Goal: Check status: Check status

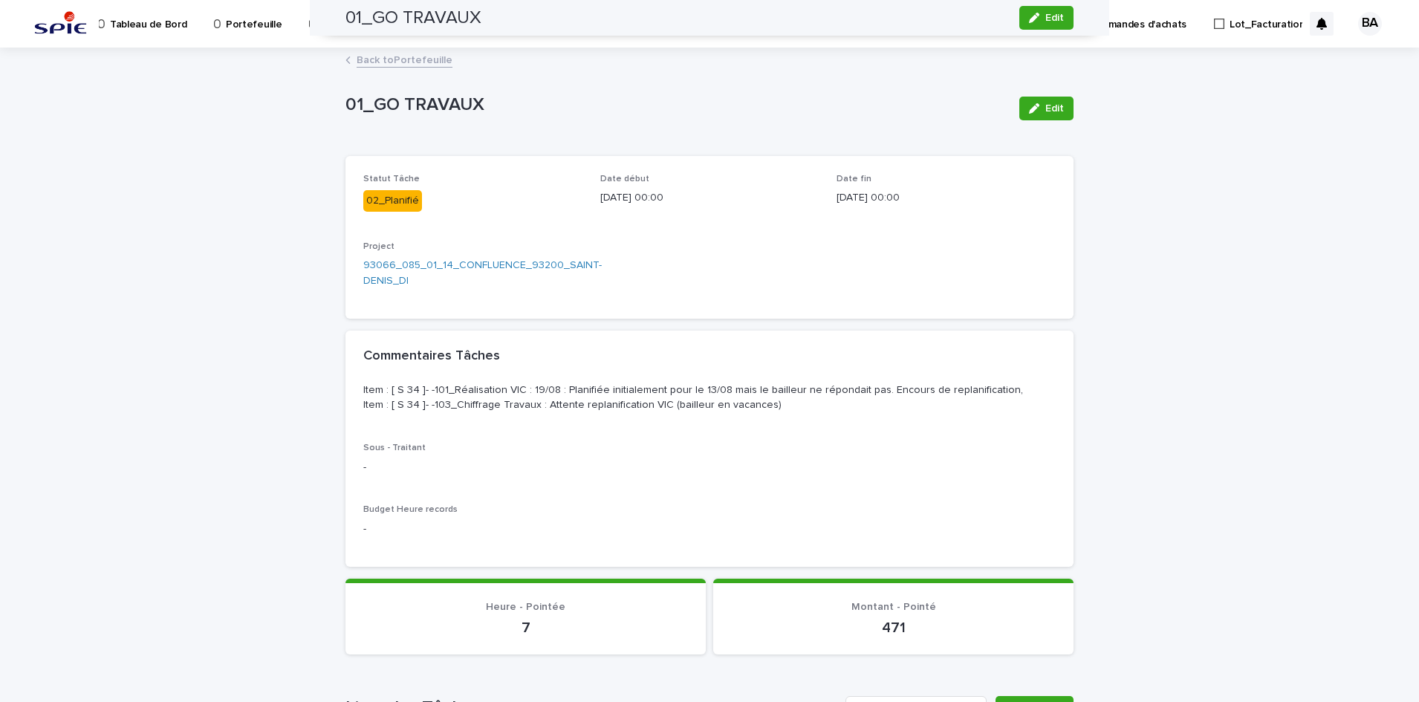
scroll to position [618, 0]
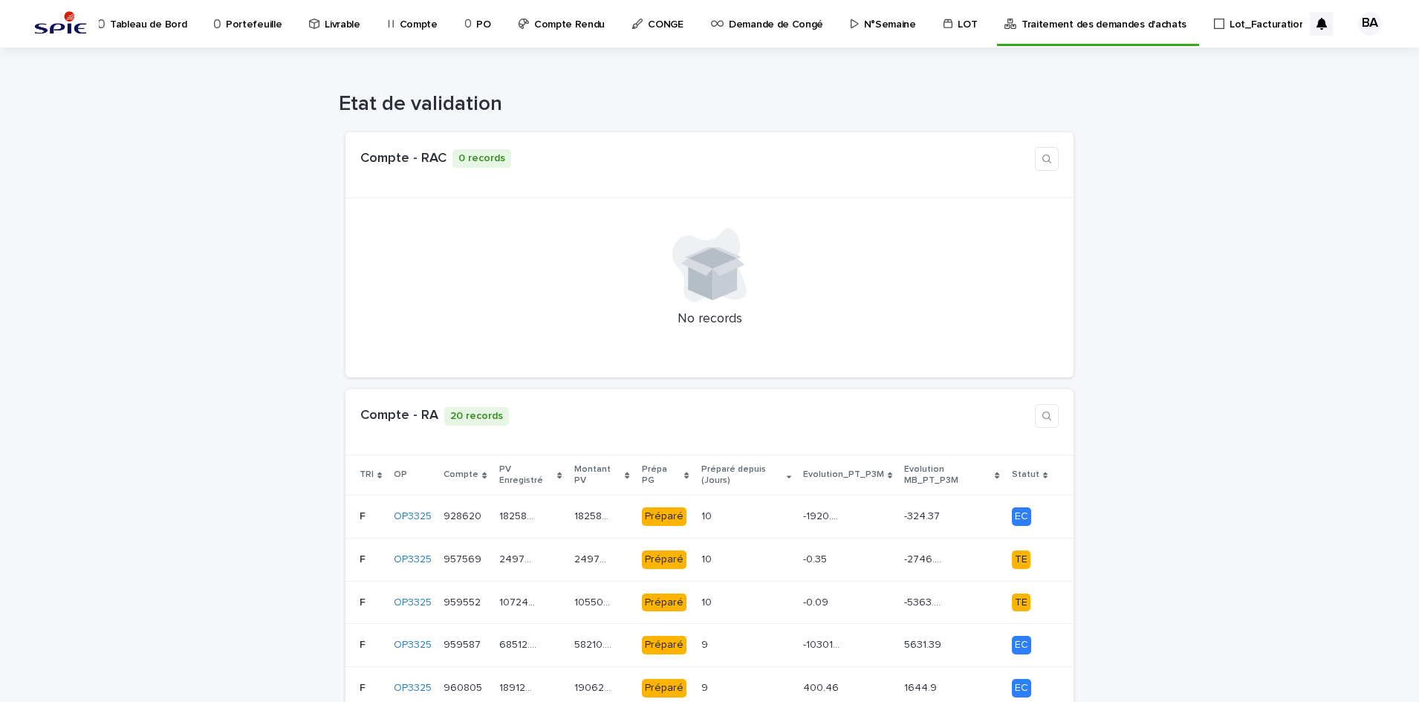
click at [1252, 20] on p "Lot_Facturation" at bounding box center [1267, 15] width 75 height 31
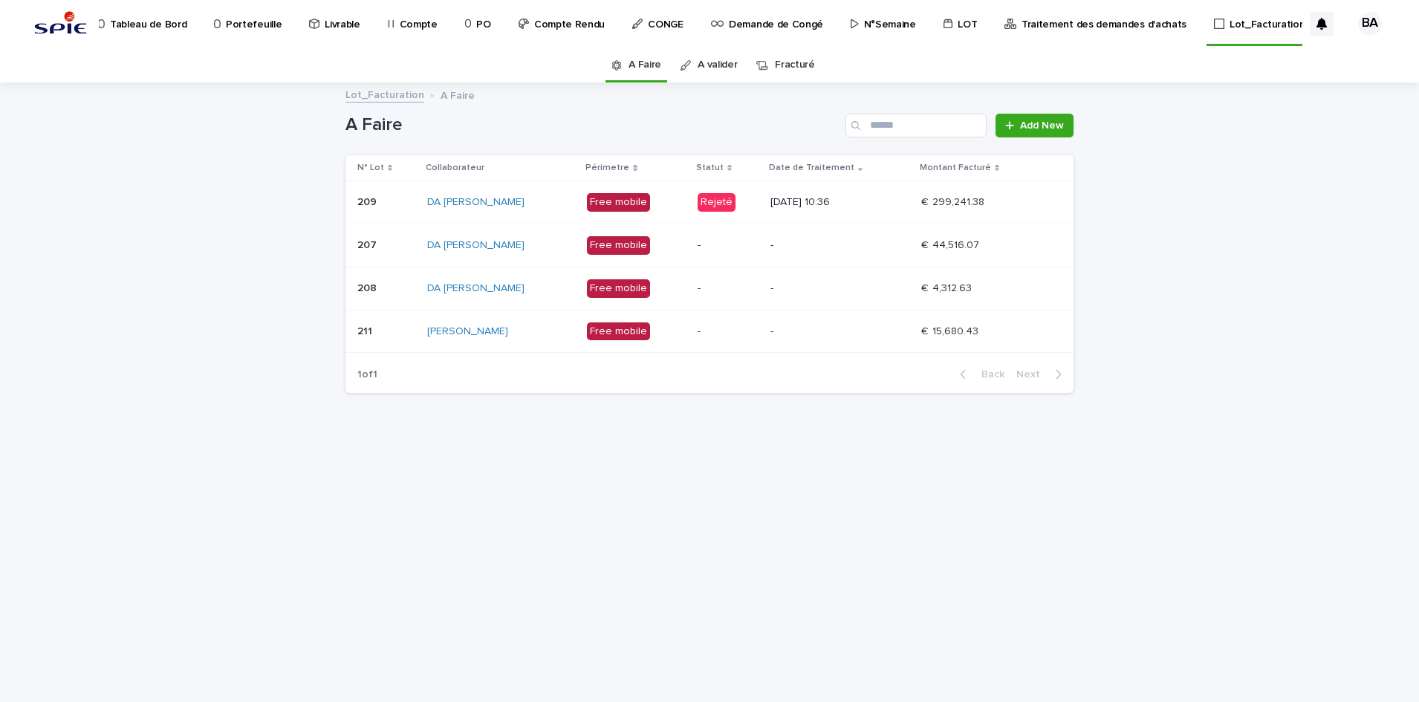
click at [765, 203] on td "Rejeté" at bounding box center [728, 202] width 73 height 43
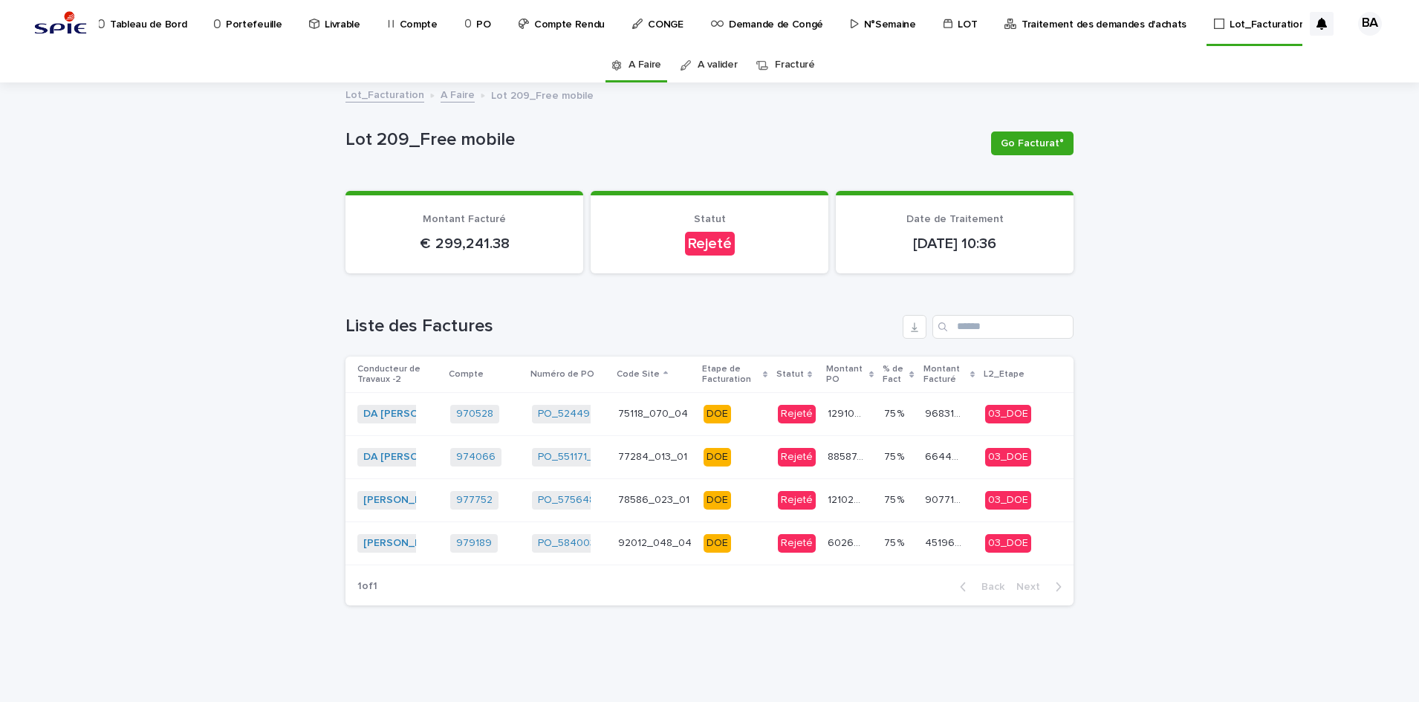
click at [715, 68] on link "A valider" at bounding box center [717, 65] width 39 height 35
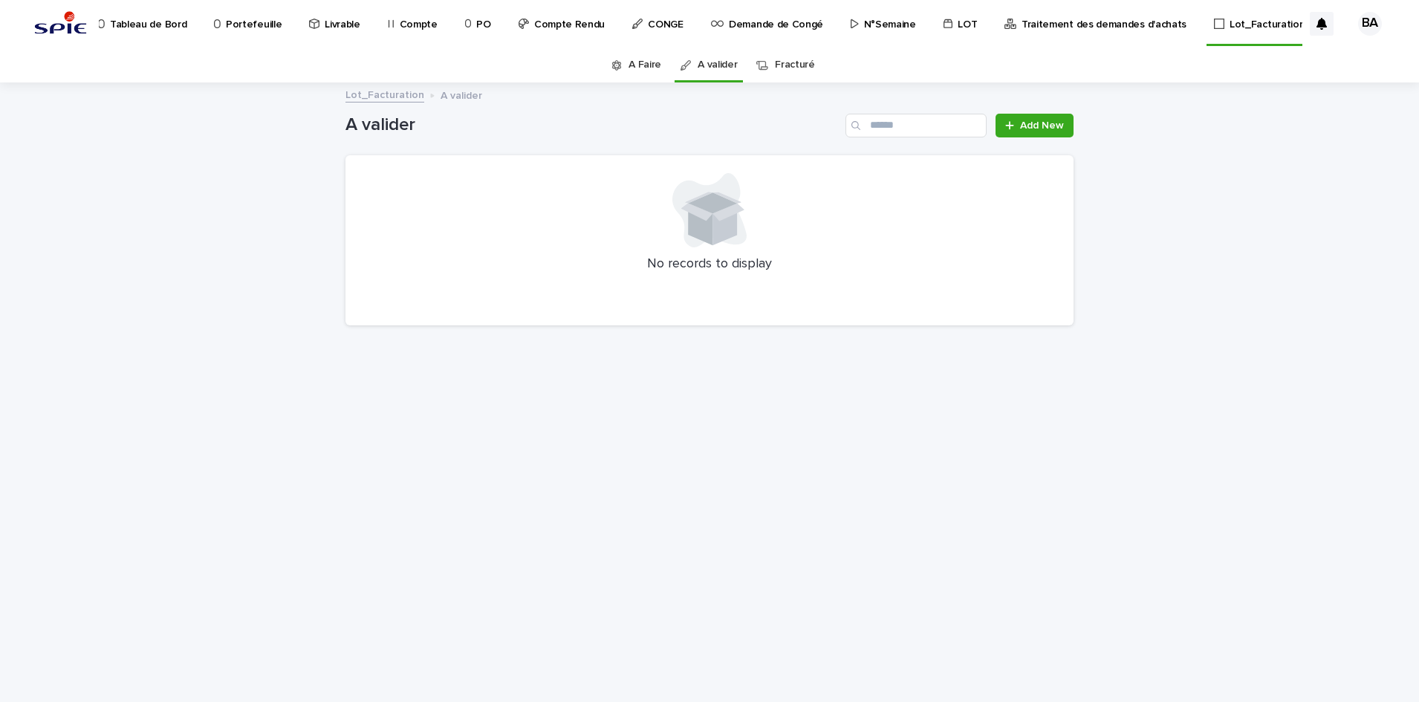
click at [644, 62] on link "A Faire" at bounding box center [645, 65] width 33 height 35
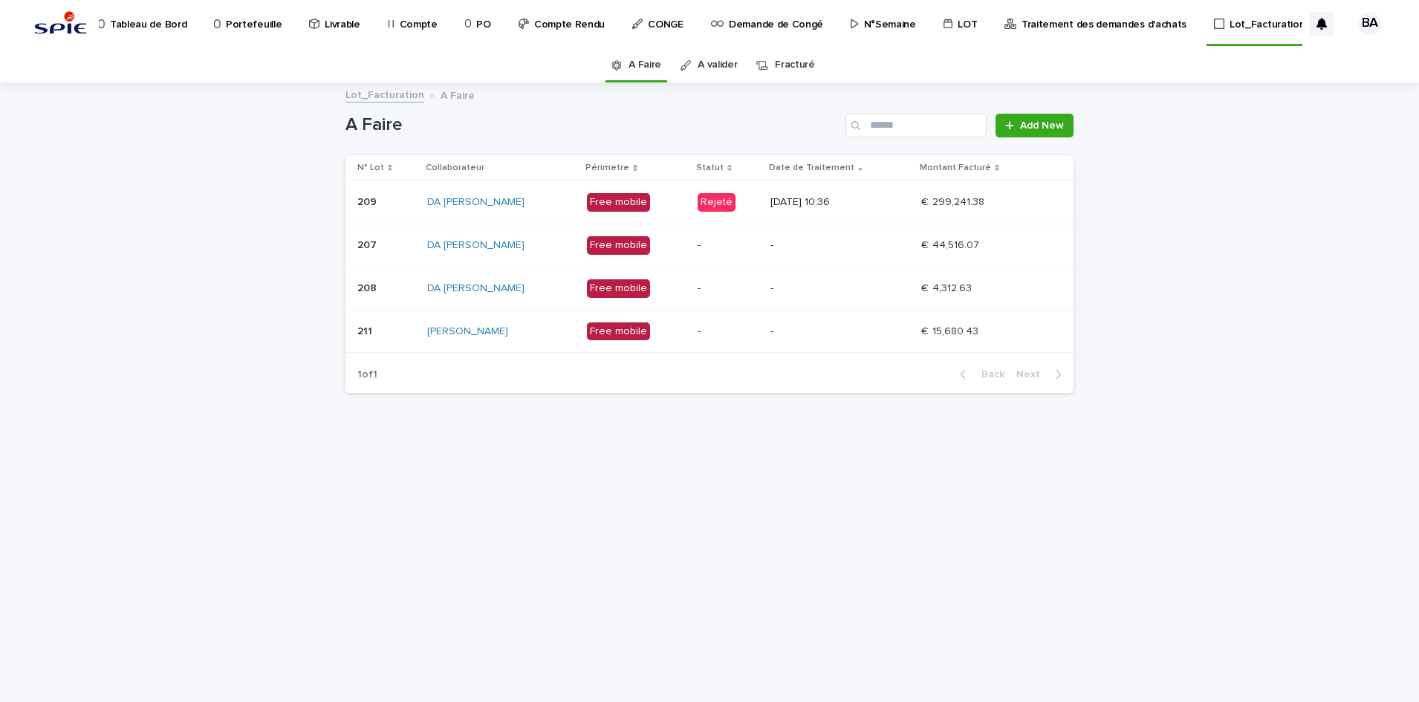
click at [881, 244] on p "-" at bounding box center [839, 245] width 139 height 13
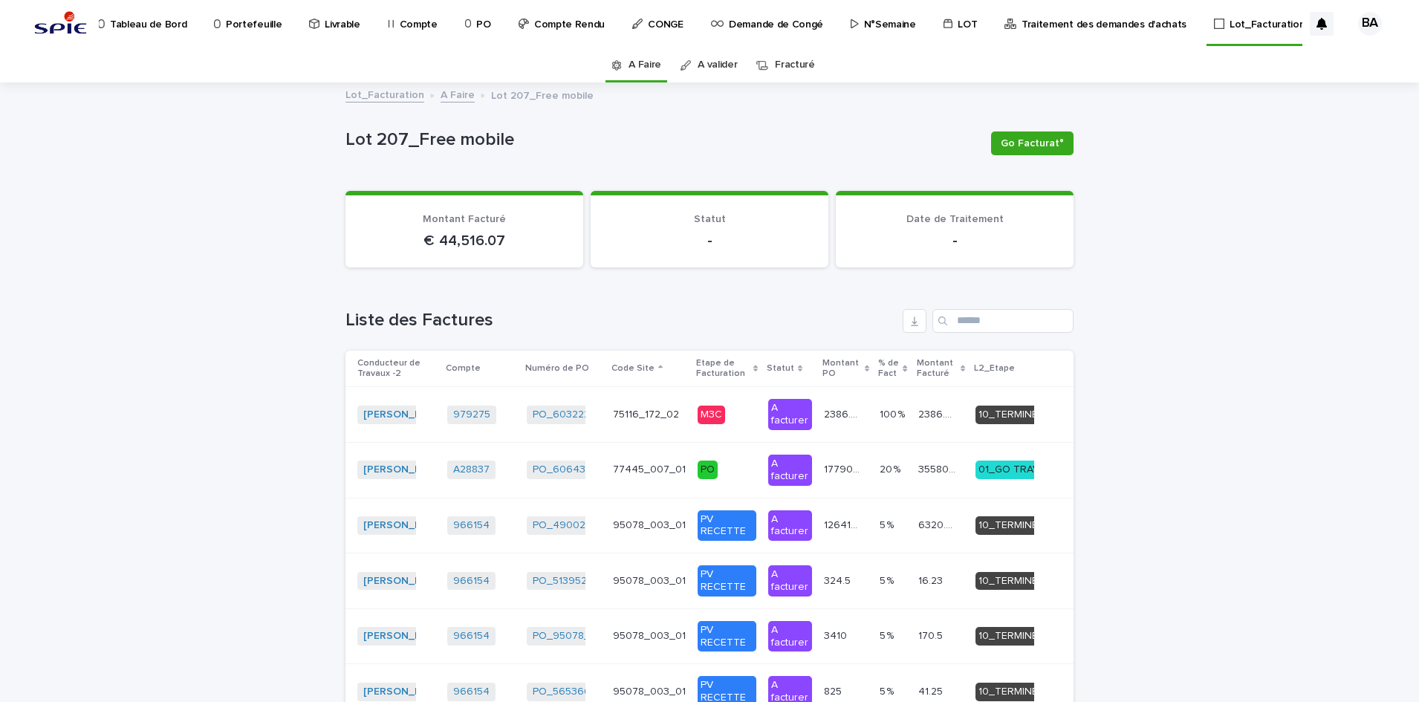
click at [447, 97] on link "A Faire" at bounding box center [458, 93] width 34 height 17
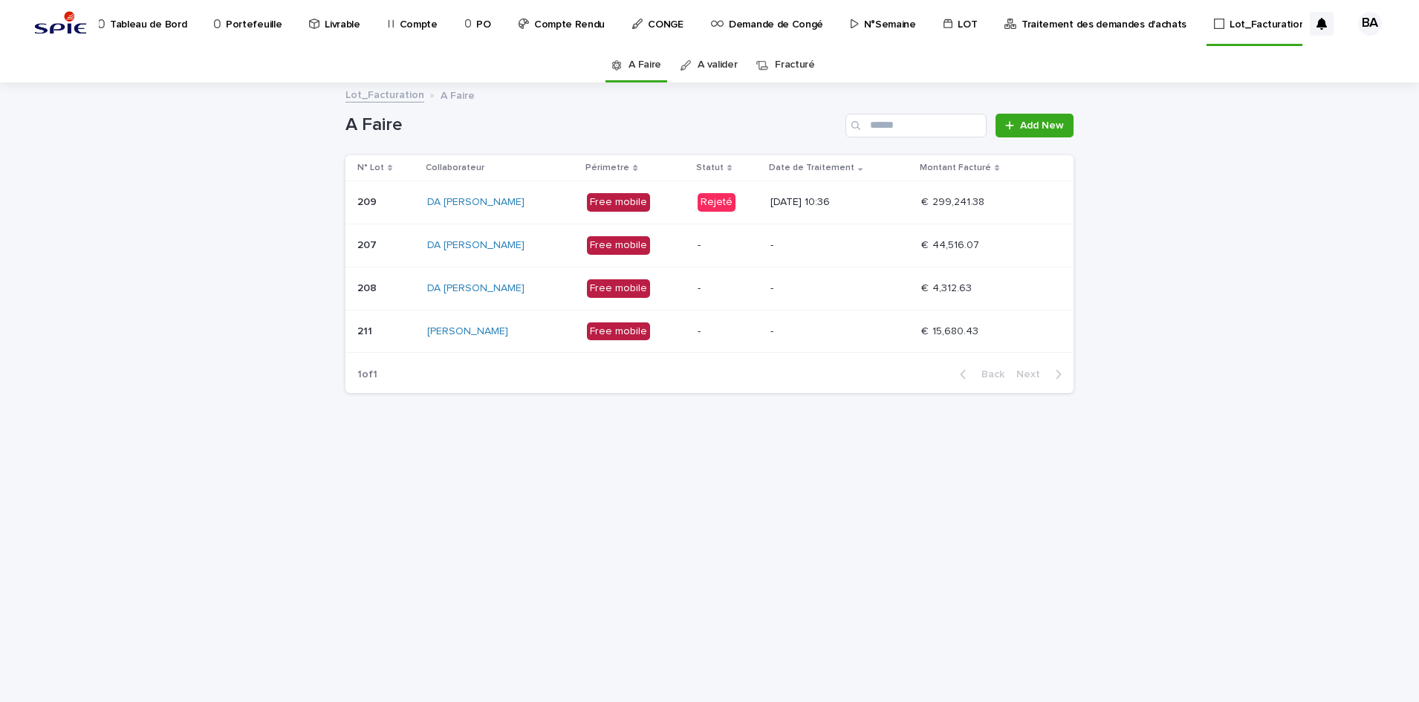
click at [722, 74] on link "A valider" at bounding box center [717, 65] width 39 height 35
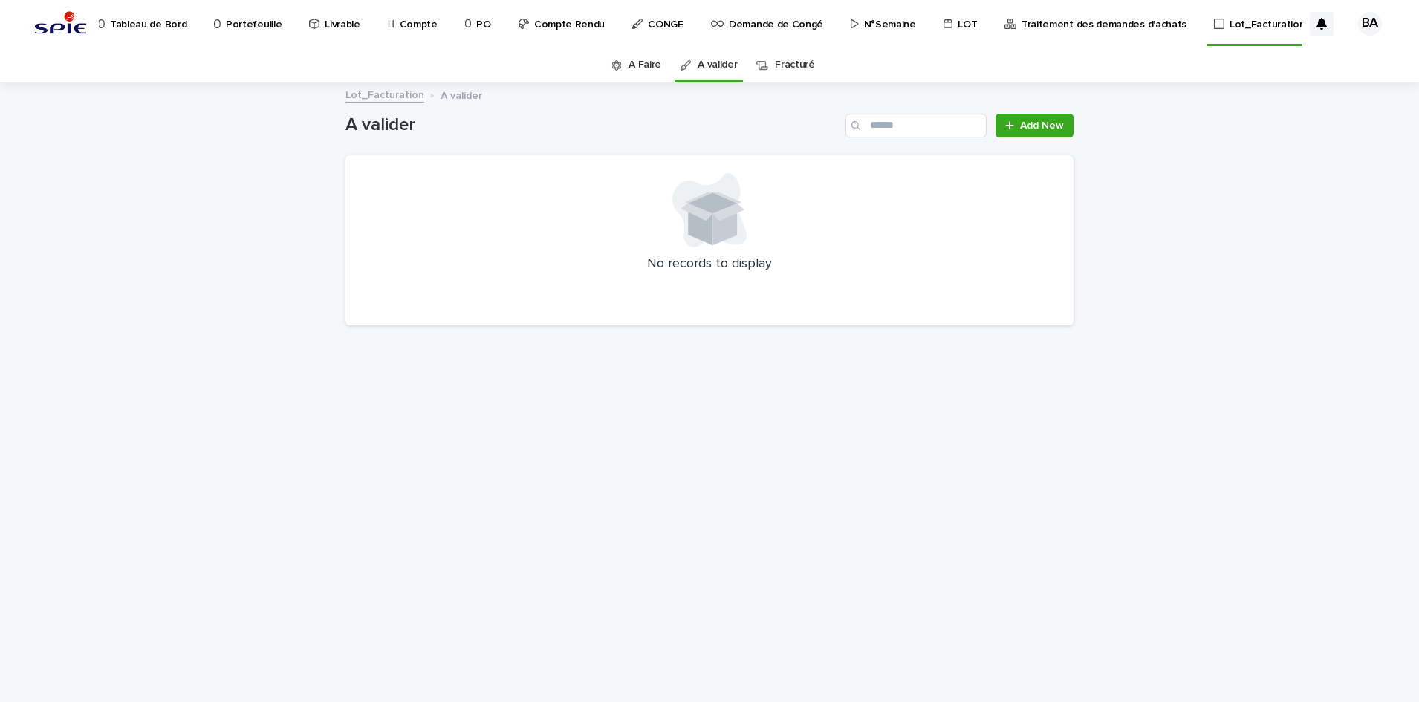
click at [803, 64] on link "Fracturé" at bounding box center [795, 65] width 40 height 35
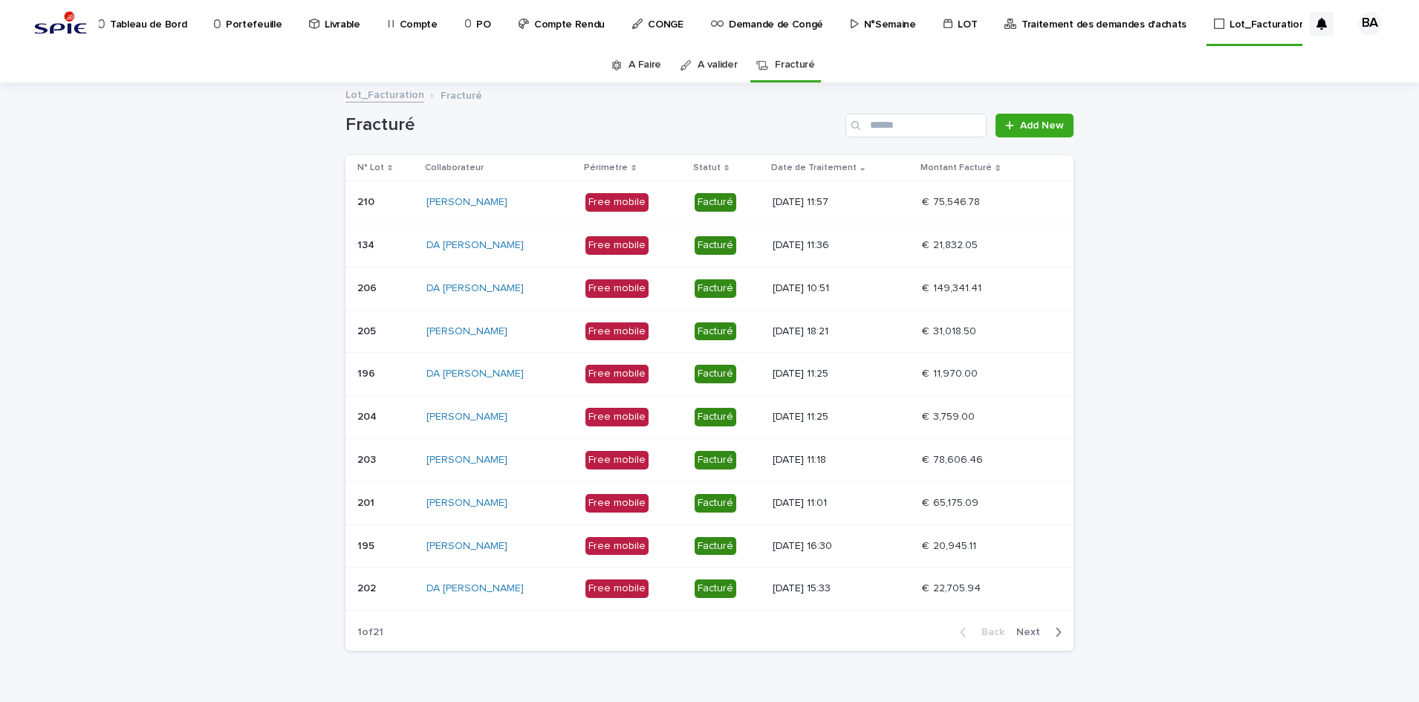
click at [701, 70] on link "A valider" at bounding box center [717, 65] width 39 height 35
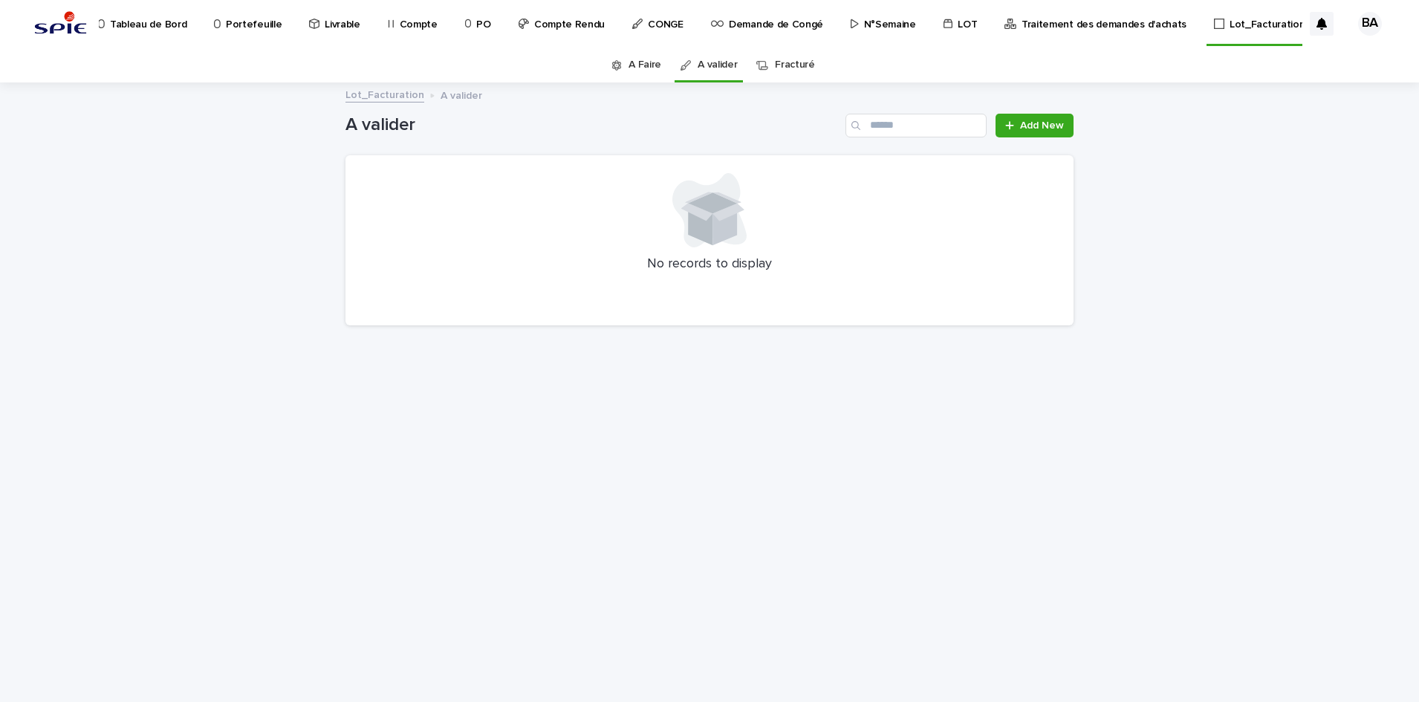
click at [288, 24] on div "Portefeuille" at bounding box center [250, 15] width 76 height 31
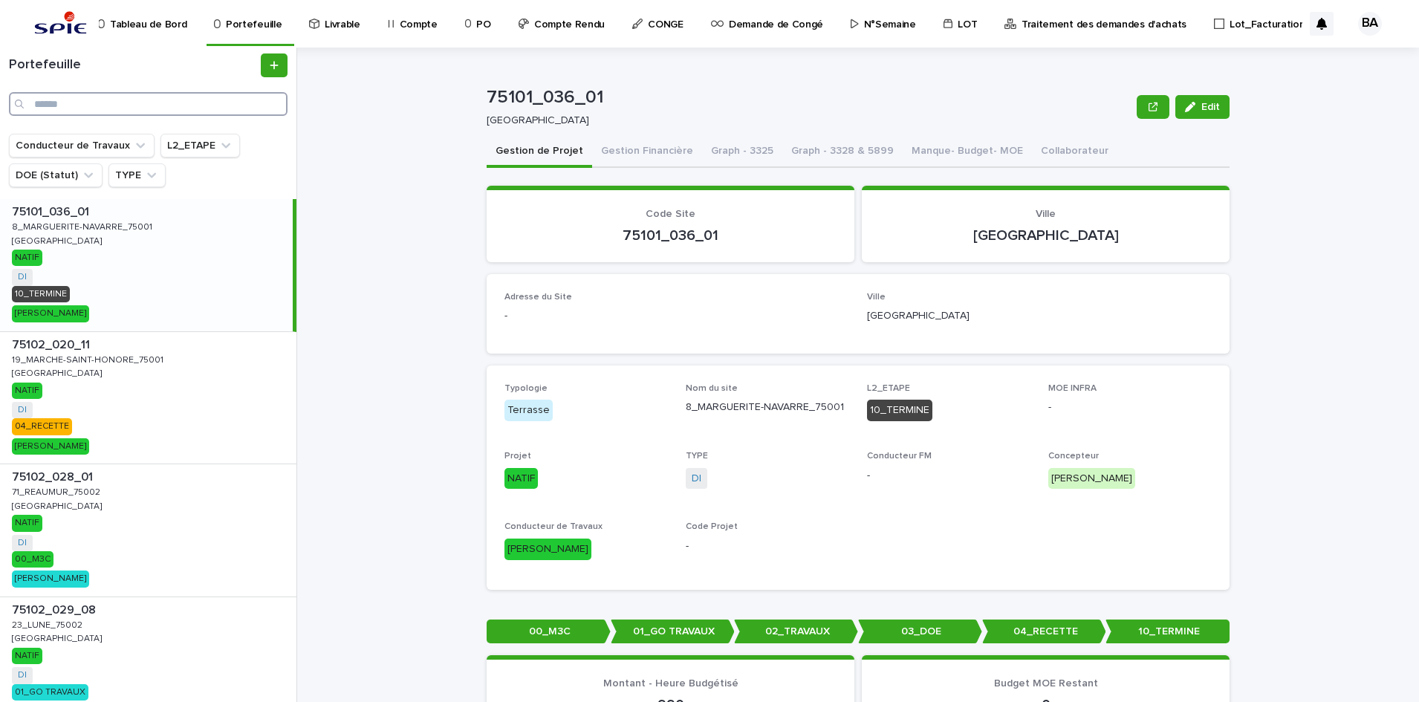
click at [149, 108] on input "Search" at bounding box center [148, 104] width 279 height 24
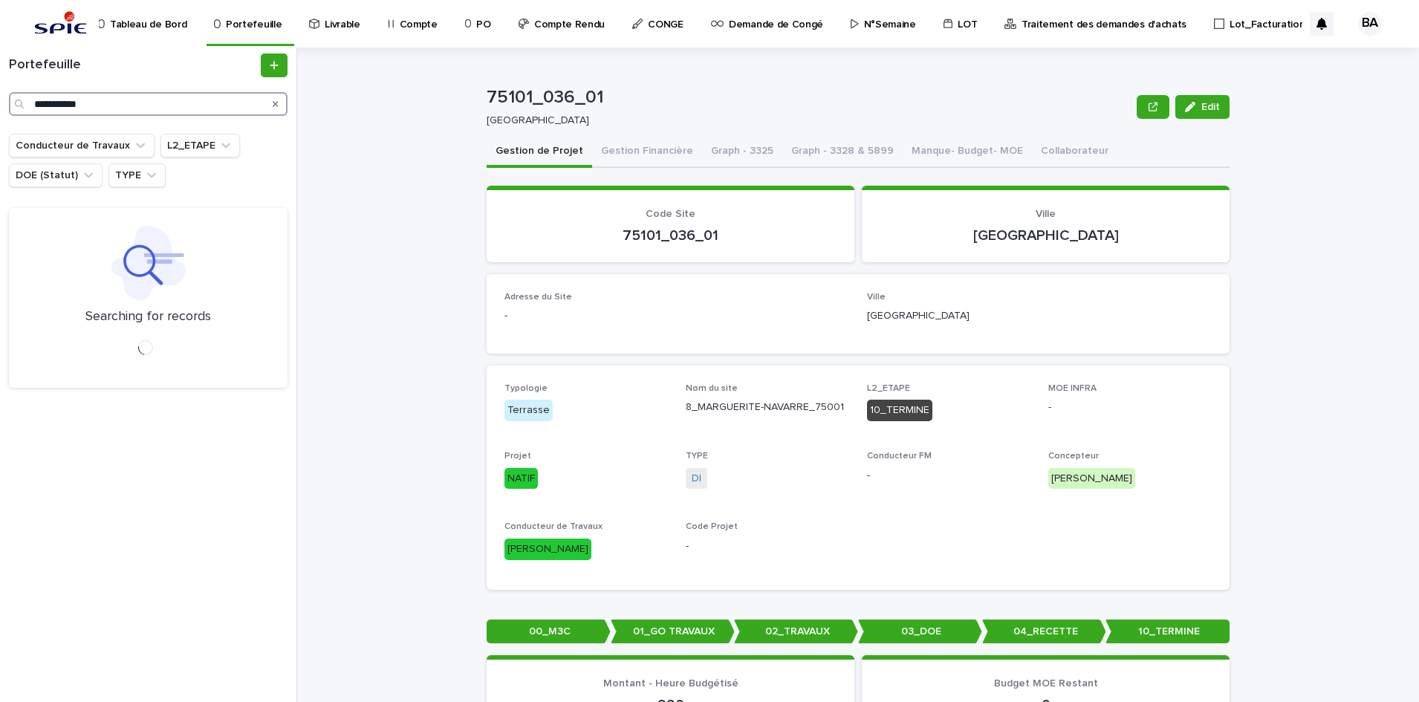
type input "**********"
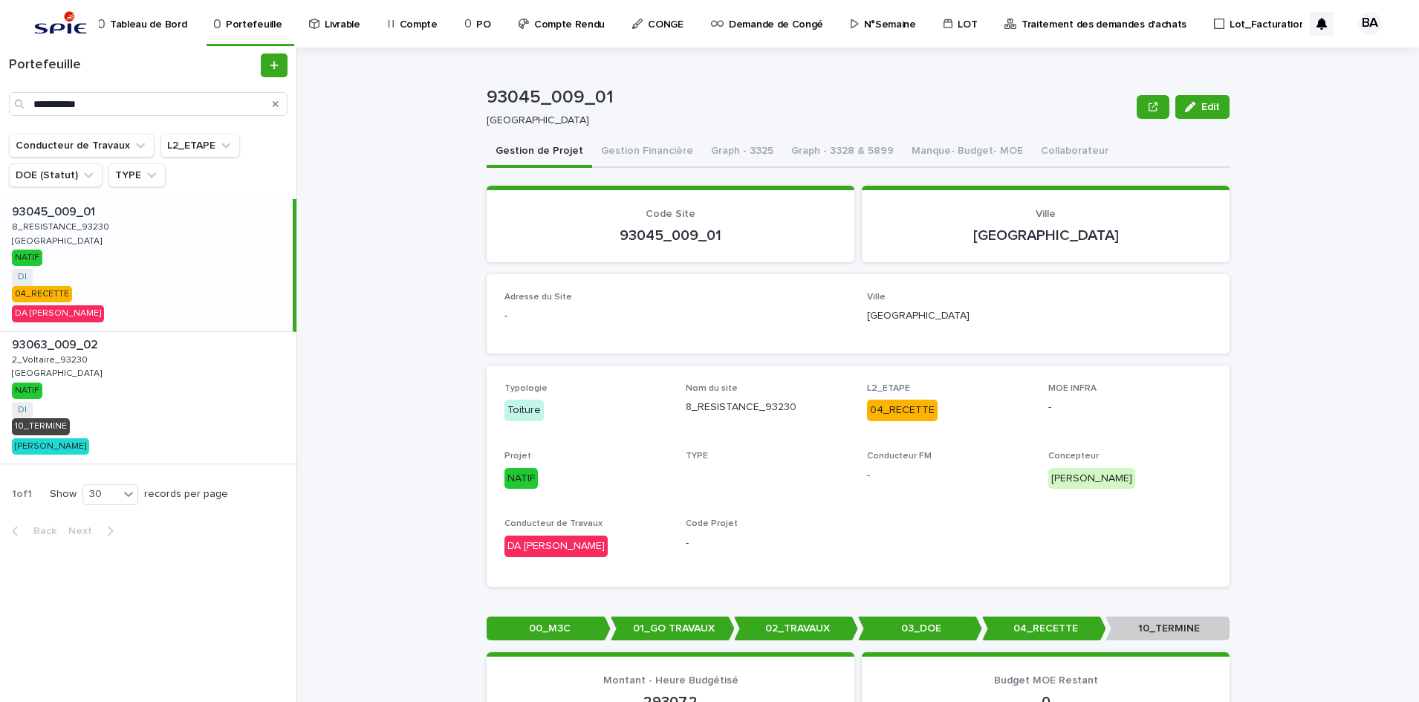
click at [94, 269] on div "93045_009_01 93045_009_01 8_RESISTANCE_93230 8_RESISTANCE_93230 [GEOGRAPHIC_DAT…" at bounding box center [146, 265] width 293 height 132
click at [628, 146] on button "Gestion Financière" at bounding box center [647, 152] width 110 height 31
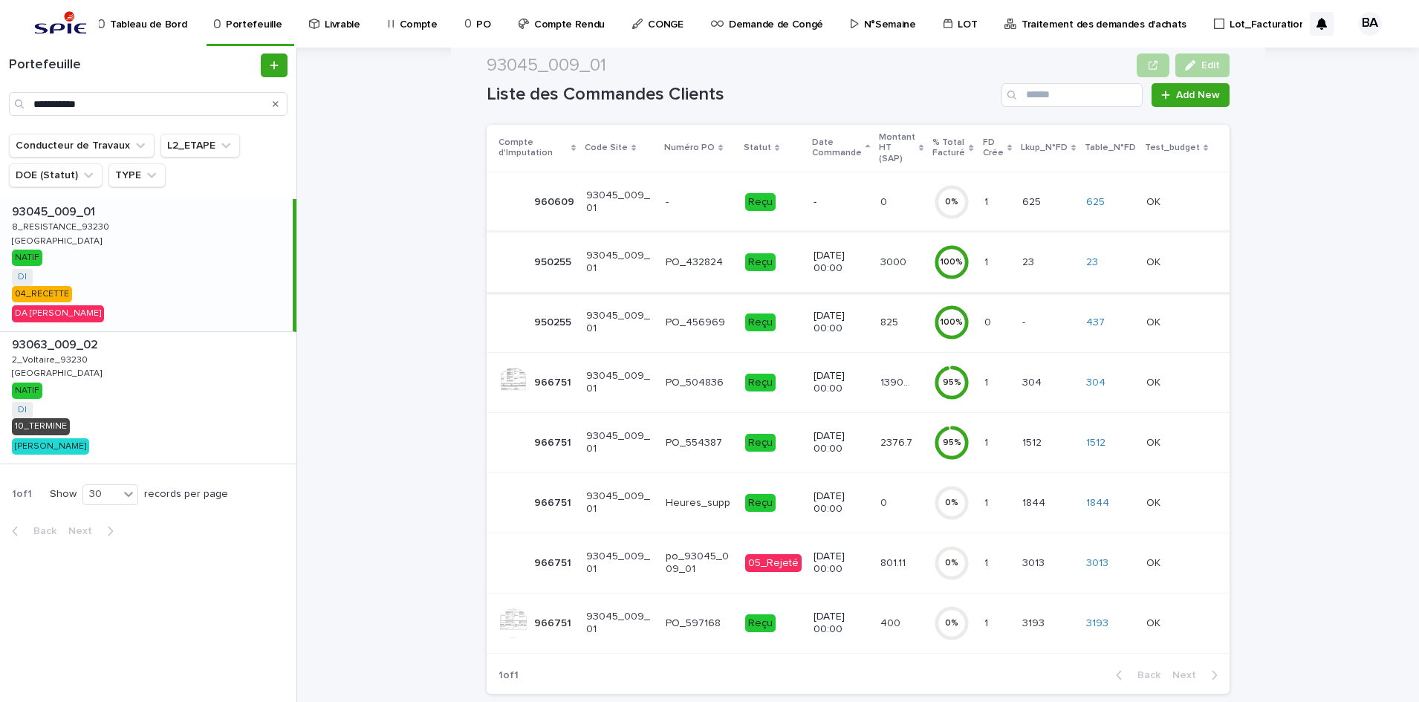
scroll to position [202, 0]
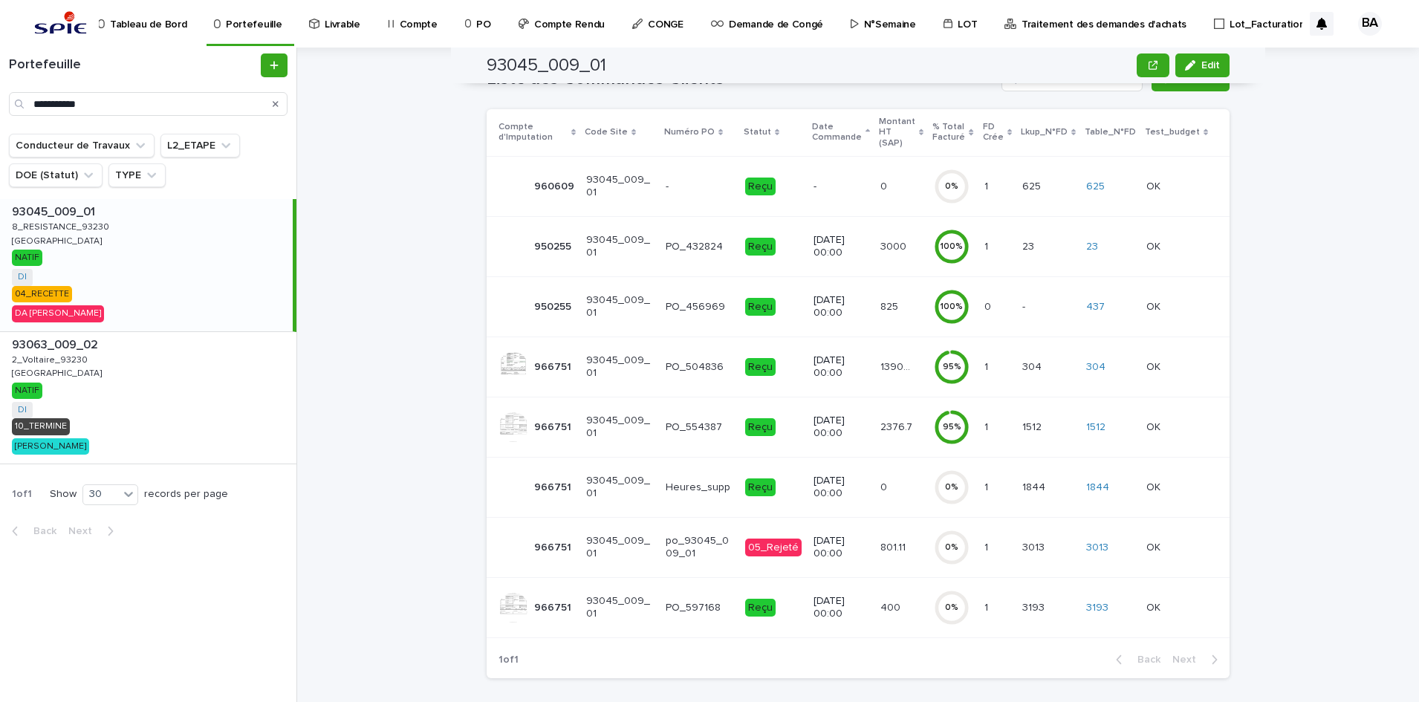
click at [863, 552] on td "[DATE] 00:00" at bounding box center [841, 547] width 67 height 60
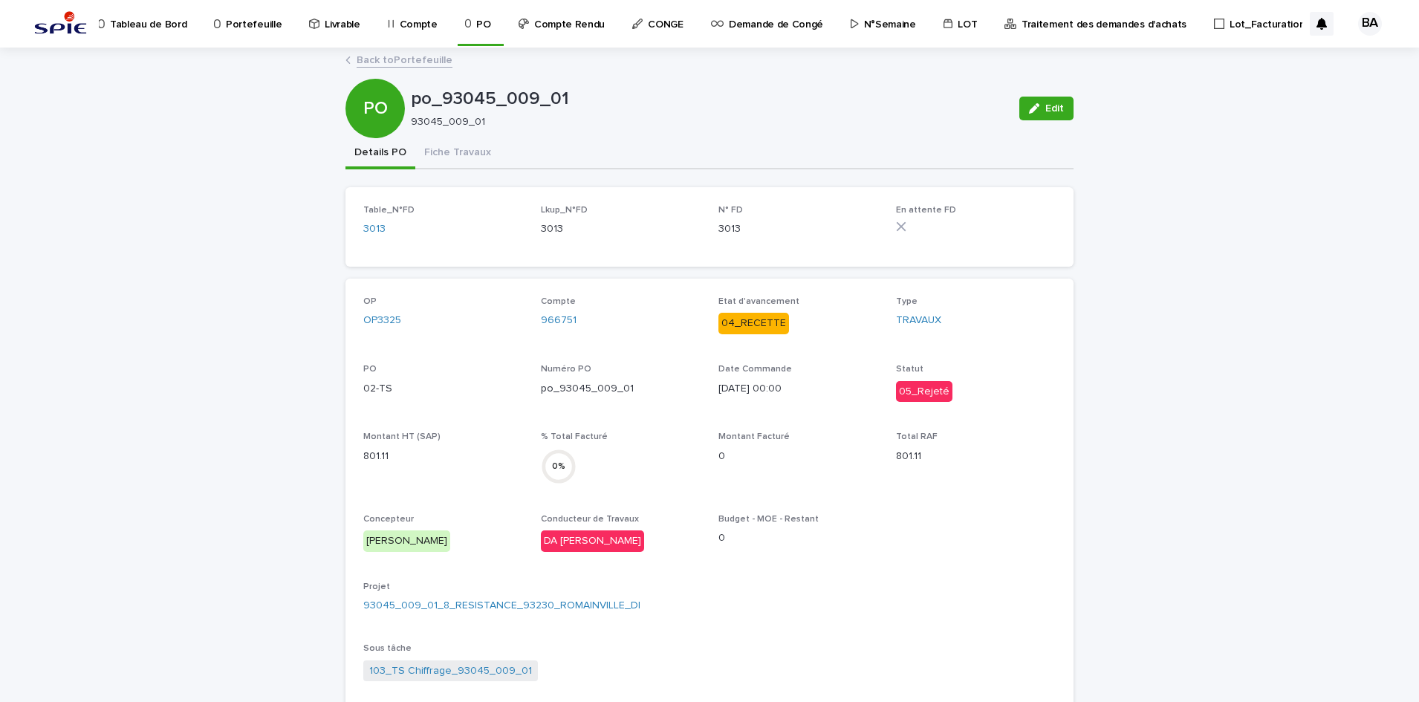
click at [254, 22] on p "Portefeuille" at bounding box center [254, 15] width 56 height 31
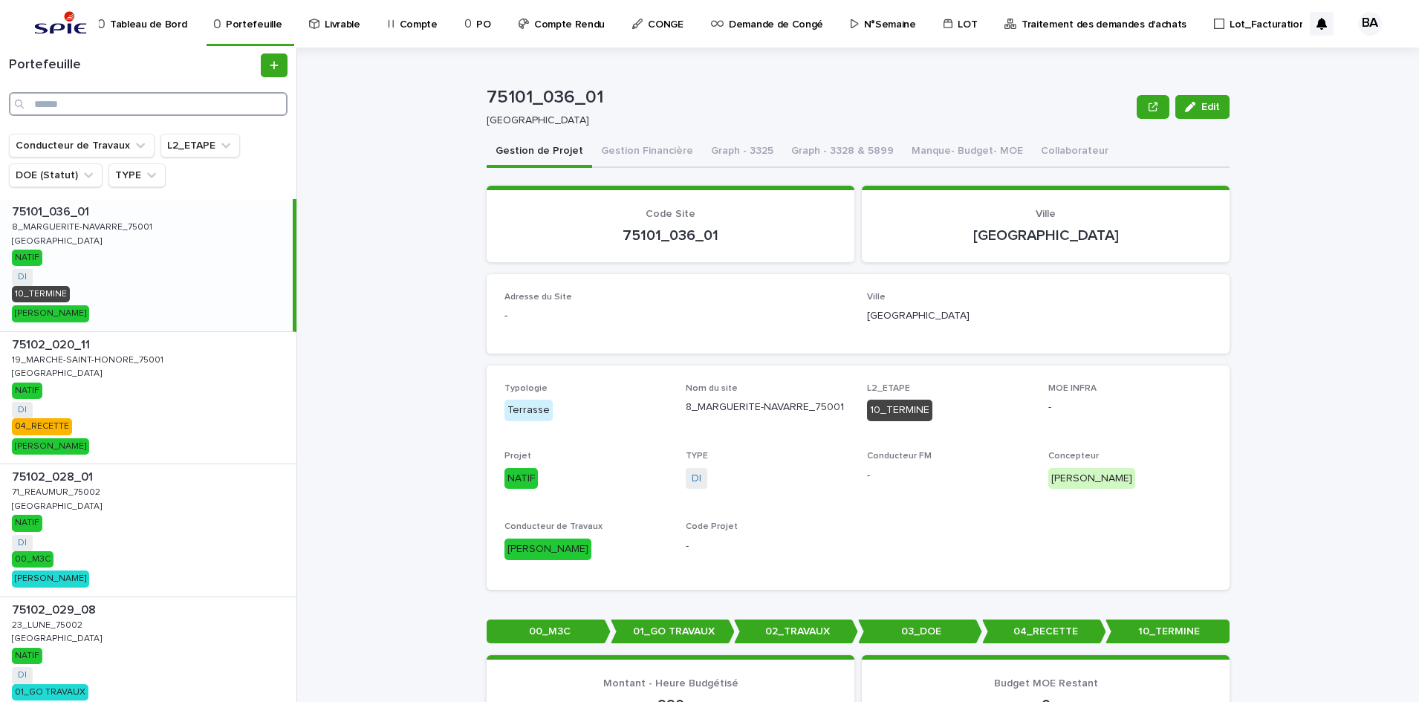
click at [123, 108] on input "Search" at bounding box center [148, 104] width 279 height 24
paste input "**********"
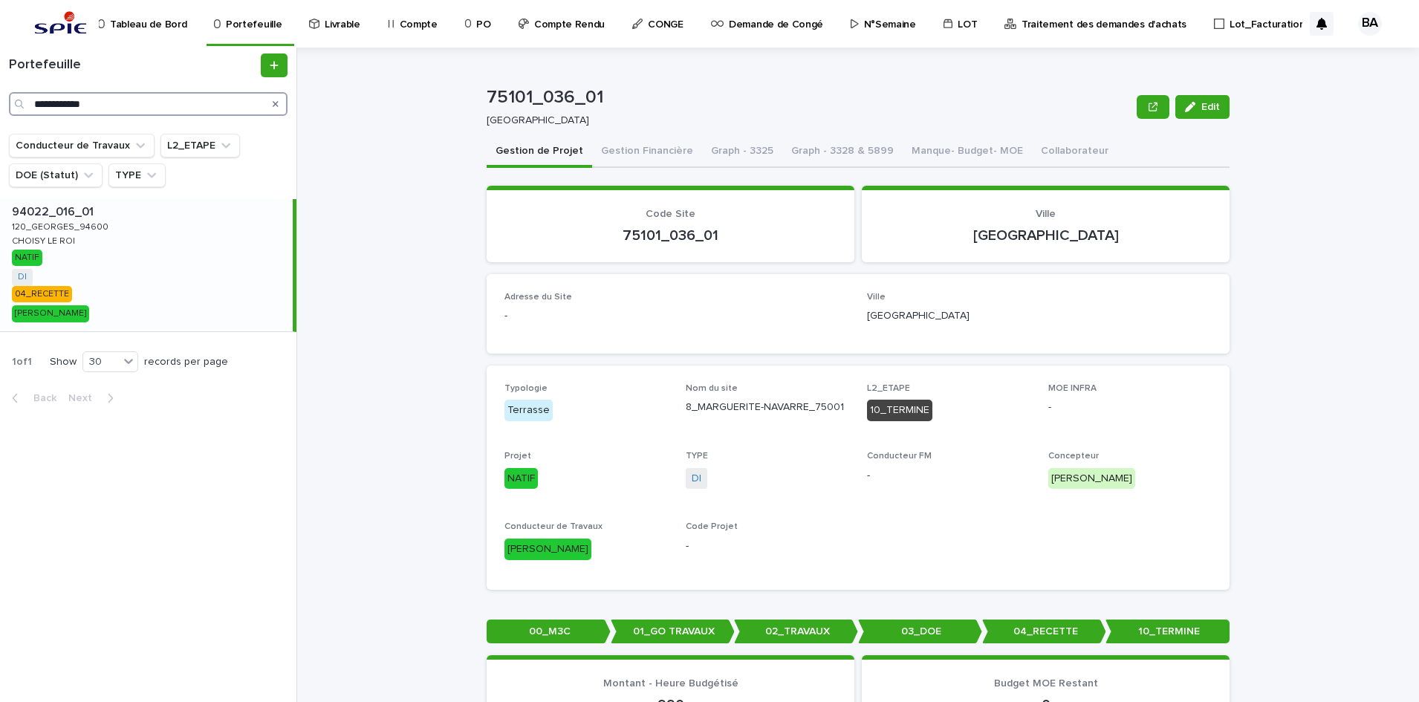
type input "**********"
click at [108, 244] on div "94022_016_01 94022_016_01 120_GEORGES_94600 120_GEORGES_94600 CHOISY LE ROI [PE…" at bounding box center [146, 265] width 293 height 132
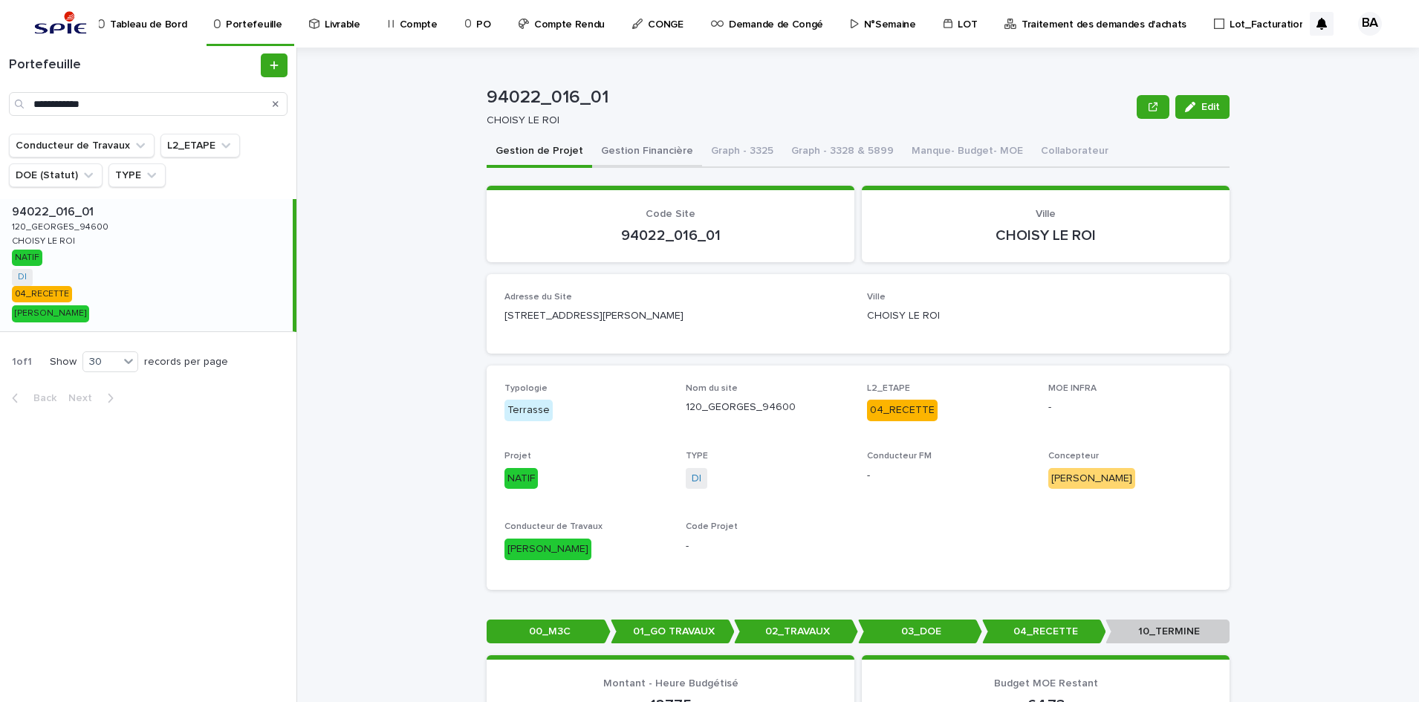
click at [628, 153] on button "Gestion Financière" at bounding box center [647, 152] width 110 height 31
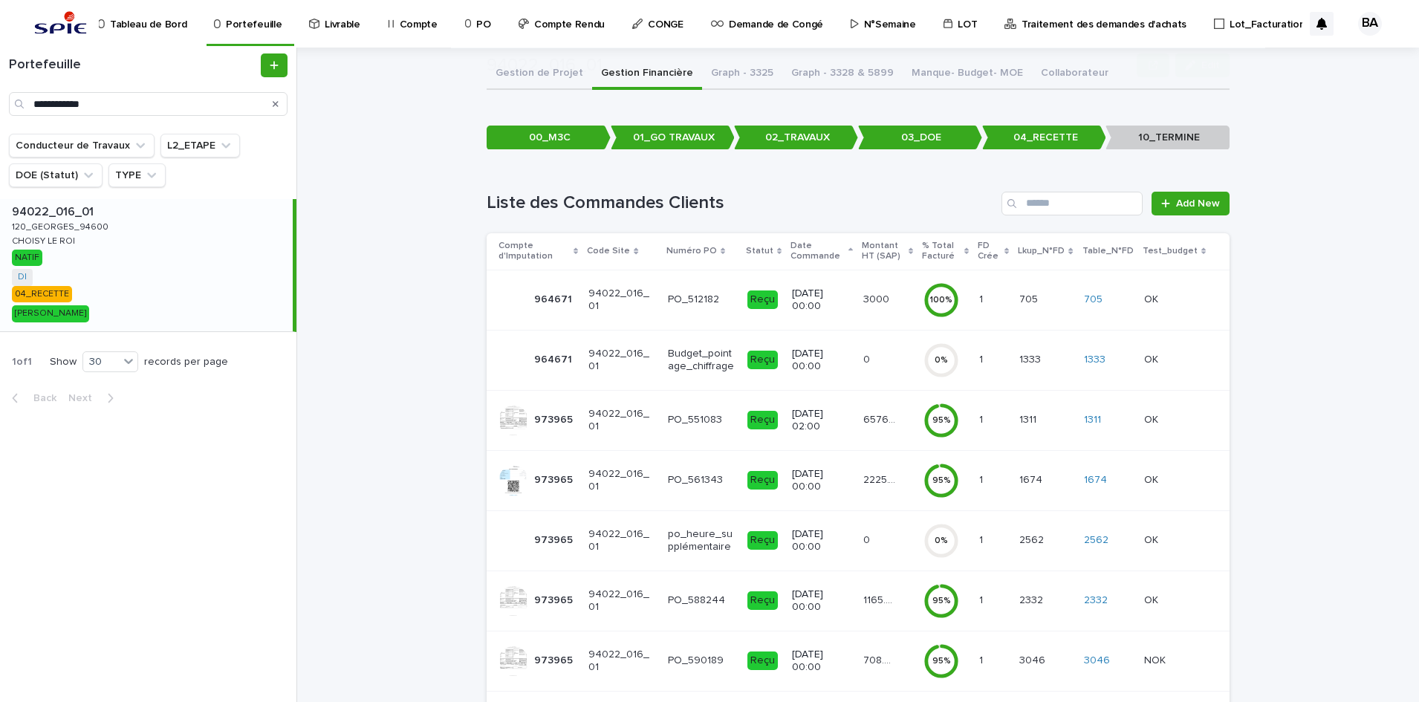
scroll to position [142, 0]
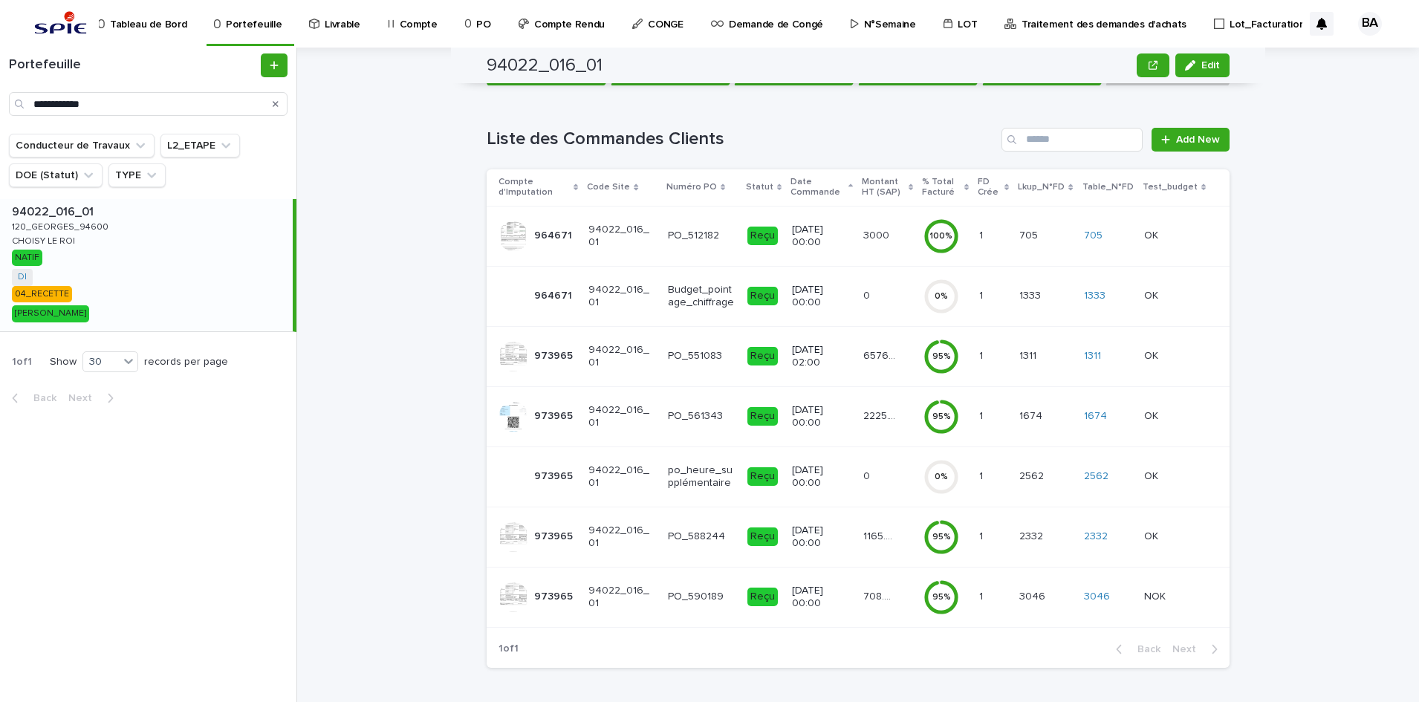
click at [881, 362] on p "65769.38" at bounding box center [881, 355] width 36 height 16
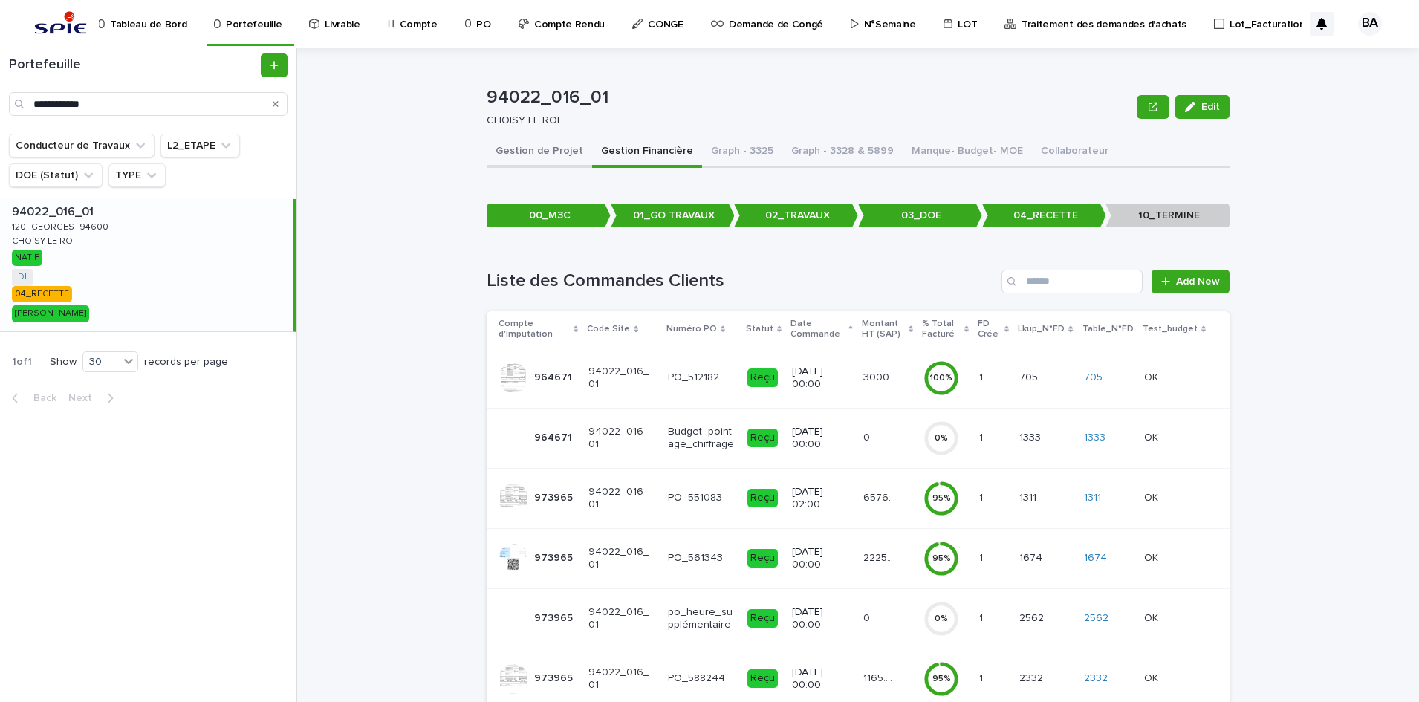
click at [546, 155] on button "Gestion de Projet" at bounding box center [540, 152] width 106 height 31
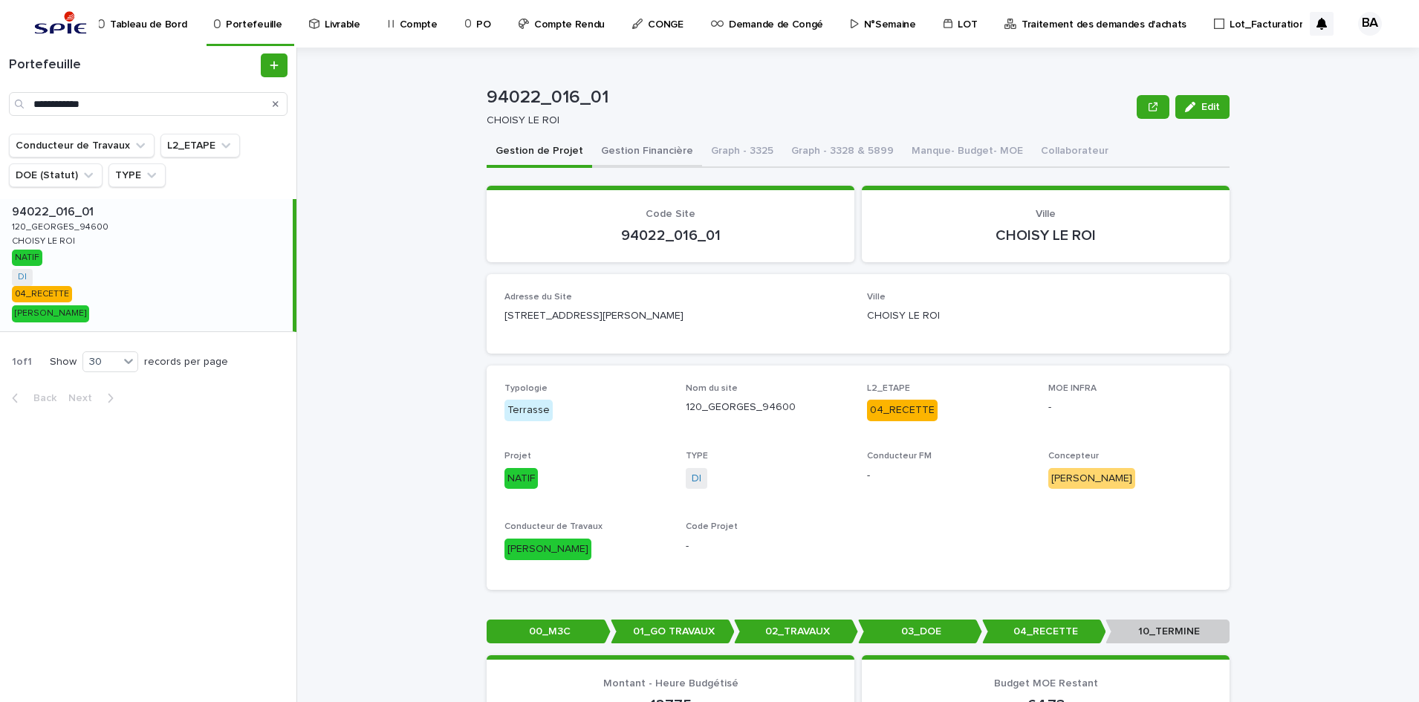
click at [637, 158] on button "Gestion Financière" at bounding box center [647, 152] width 110 height 31
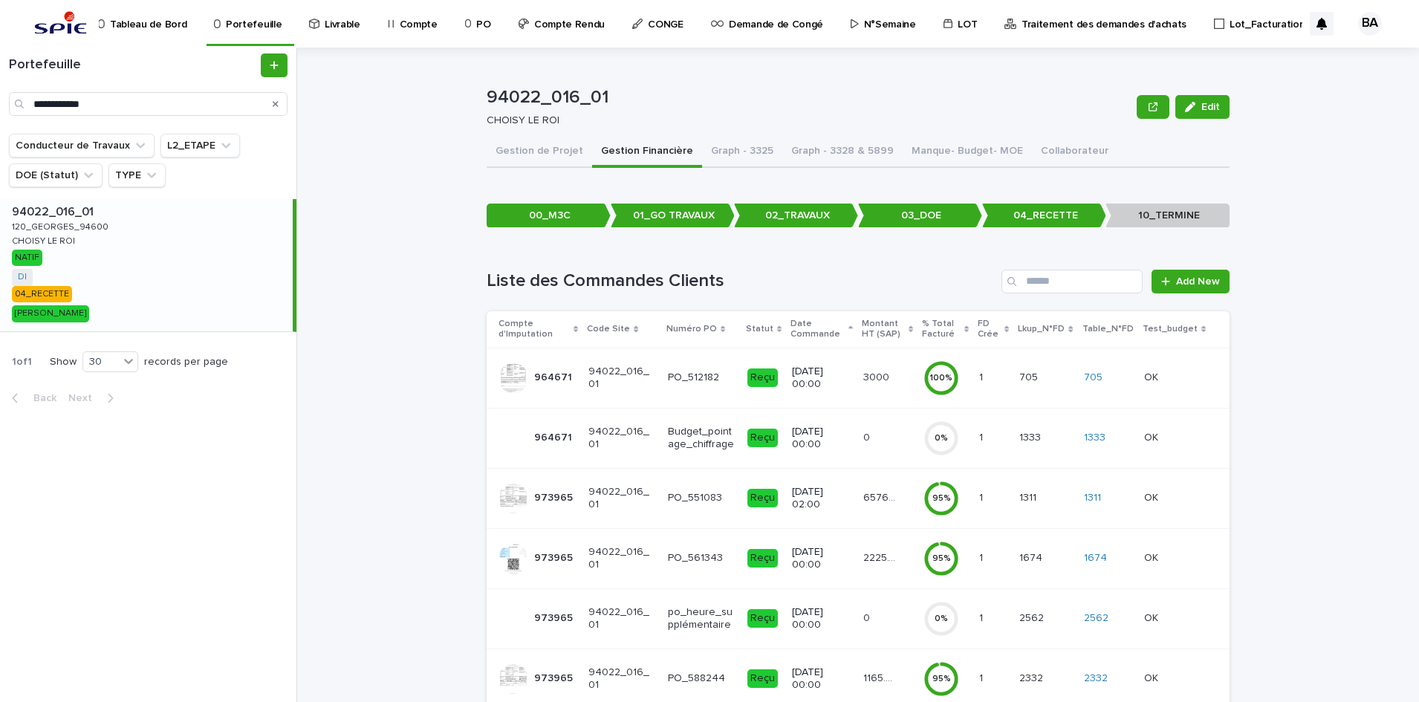
drag, startPoint x: 133, startPoint y: 282, endPoint x: 805, endPoint y: 97, distance: 696.7
click at [133, 282] on div "94022_016_01 94022_016_01 120_GEORGES_94600 120_GEORGES_94600 CHOISY LE ROI [PE…" at bounding box center [146, 265] width 293 height 132
click at [1279, 259] on div "94022_016_01 Edit 94022_016_01 CHOISY LE ROI Edit Sorry, there was an error sav…" at bounding box center [867, 375] width 1104 height 655
